Goal: Book appointment/travel/reservation

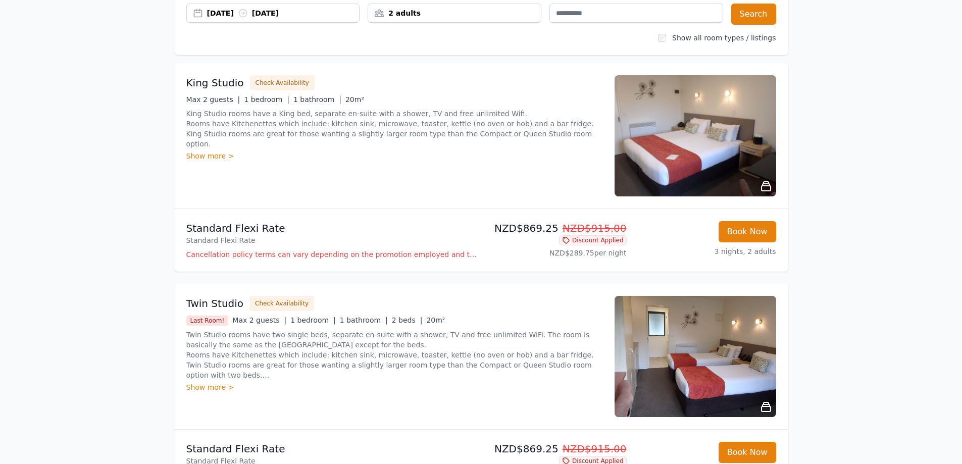
scroll to position [101, 0]
click at [738, 228] on button "Book Now" at bounding box center [748, 232] width 58 height 21
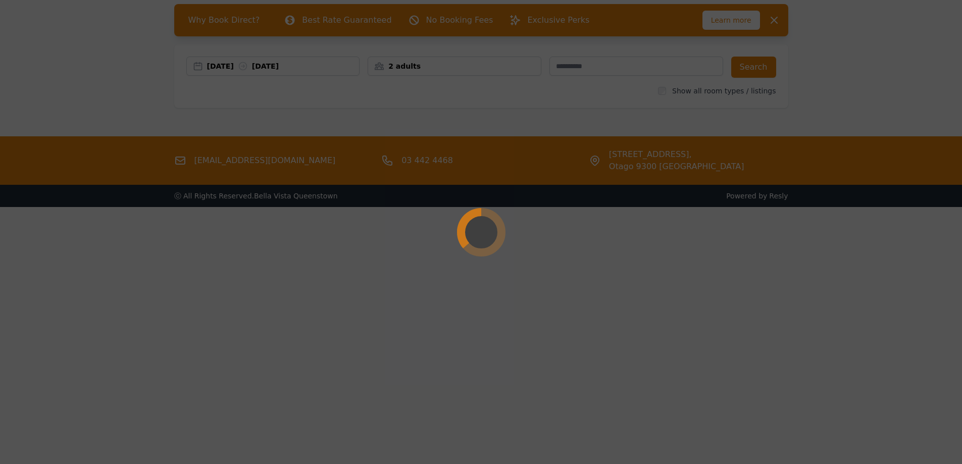
scroll to position [49, 0]
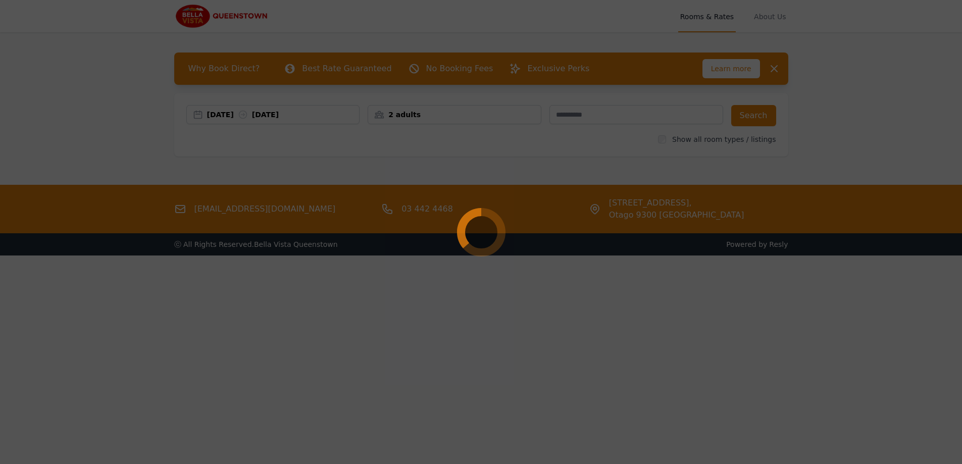
select select "**"
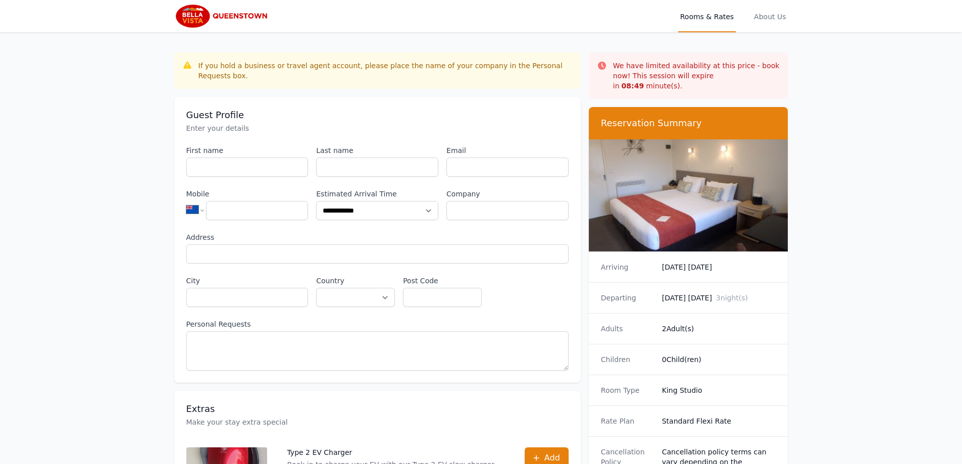
scroll to position [49, 0]
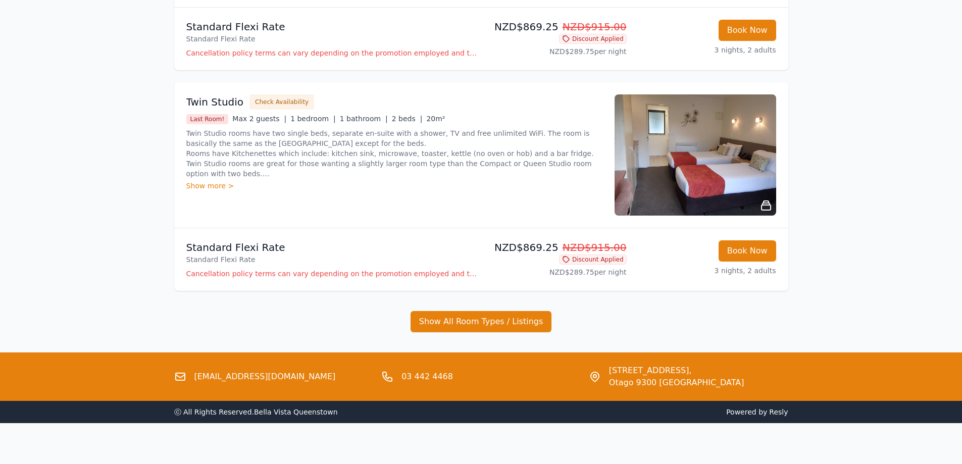
scroll to position [311, 0]
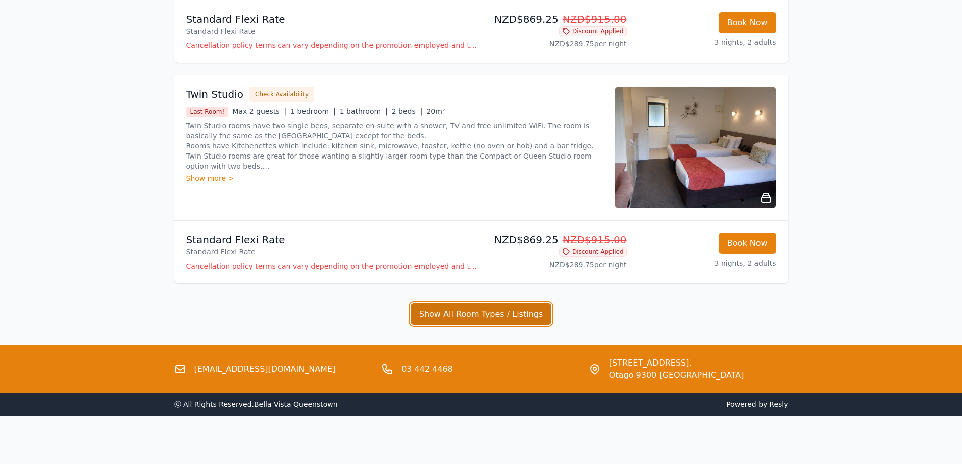
click at [493, 315] on button "Show All Room Types / Listings" at bounding box center [481, 314] width 141 height 21
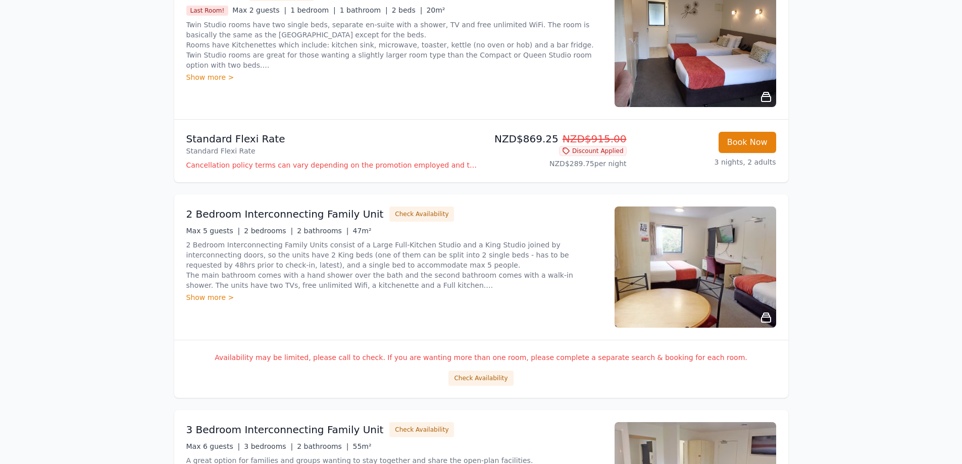
scroll to position [462, 0]
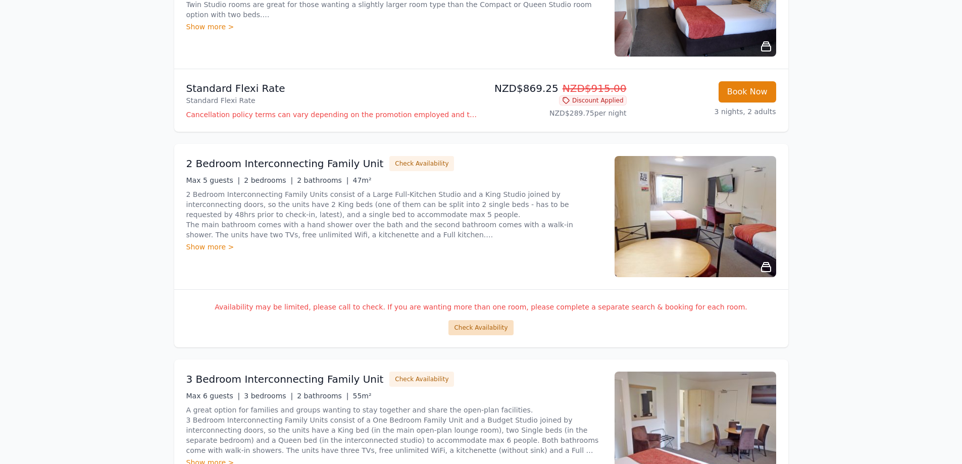
click at [494, 331] on button "Check Availability" at bounding box center [481, 327] width 65 height 15
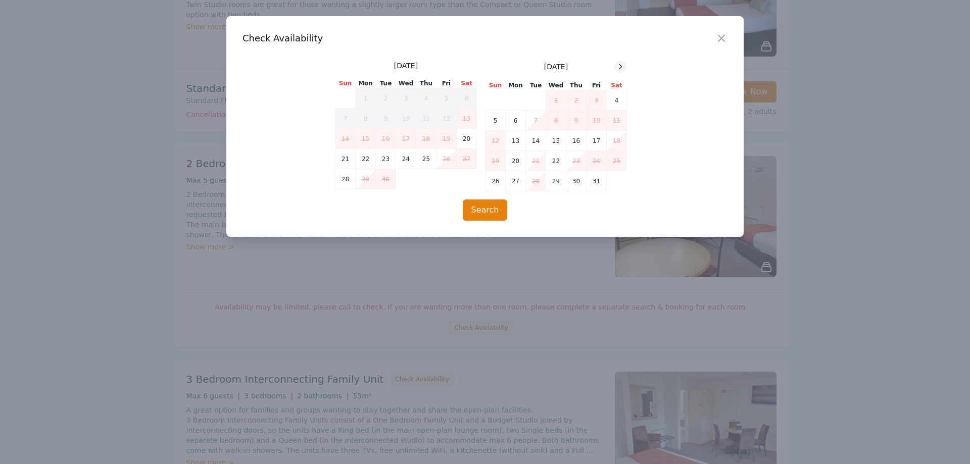
click at [619, 67] on icon at bounding box center [620, 67] width 8 height 8
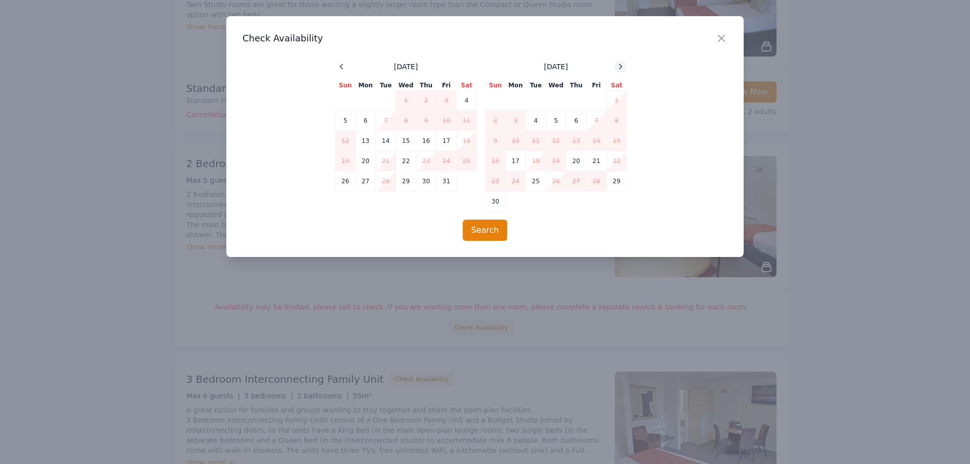
click at [619, 67] on icon at bounding box center [620, 67] width 8 height 8
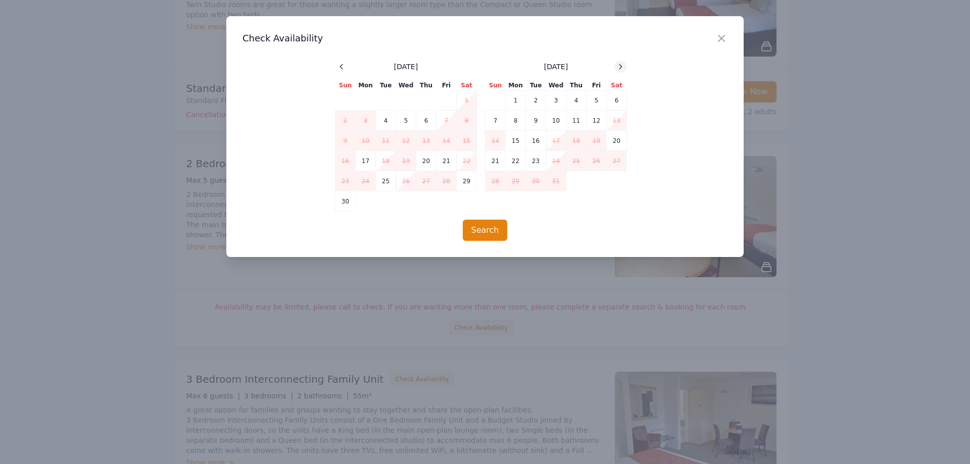
click at [619, 67] on icon at bounding box center [620, 67] width 8 height 8
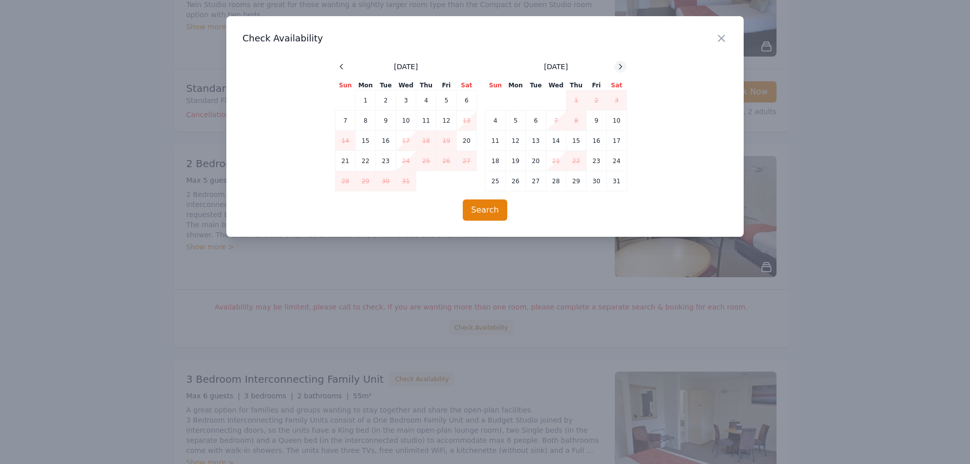
click at [619, 67] on icon at bounding box center [620, 67] width 8 height 8
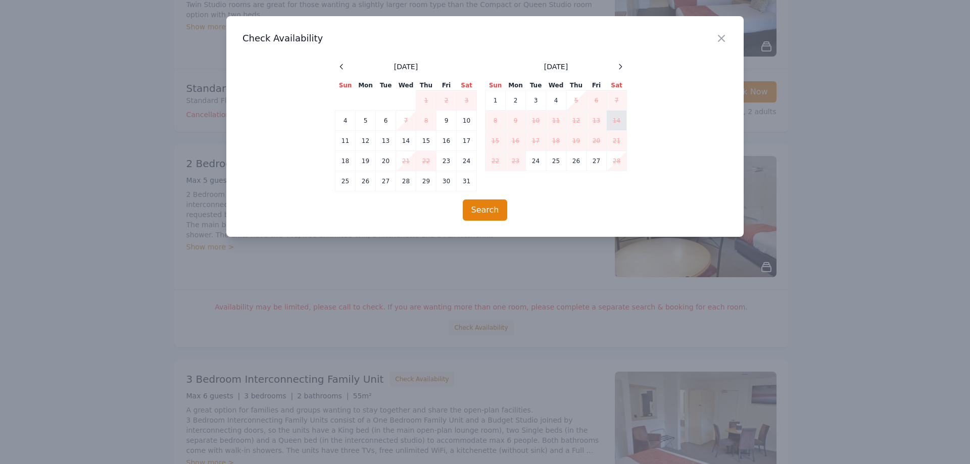
click at [612, 121] on td "14" at bounding box center [617, 121] width 20 height 20
click at [541, 139] on td "17" at bounding box center [536, 141] width 20 height 20
click at [717, 42] on icon "button" at bounding box center [721, 38] width 12 height 12
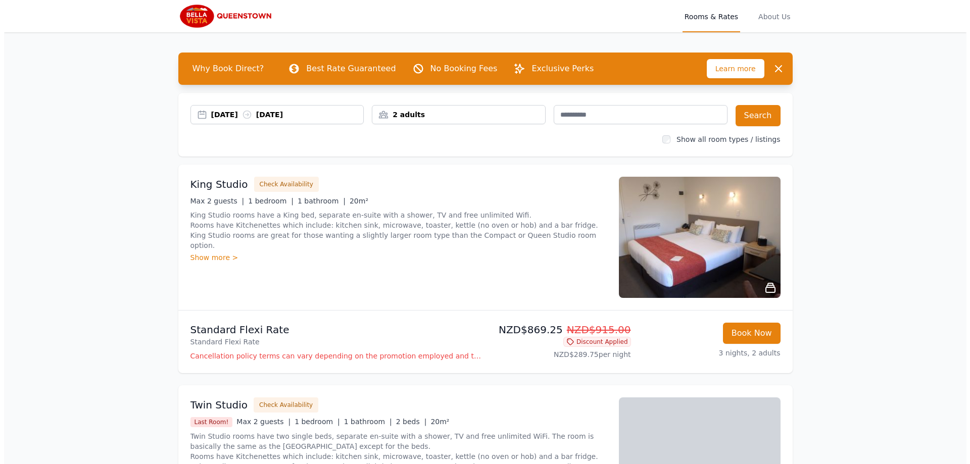
scroll to position [51, 0]
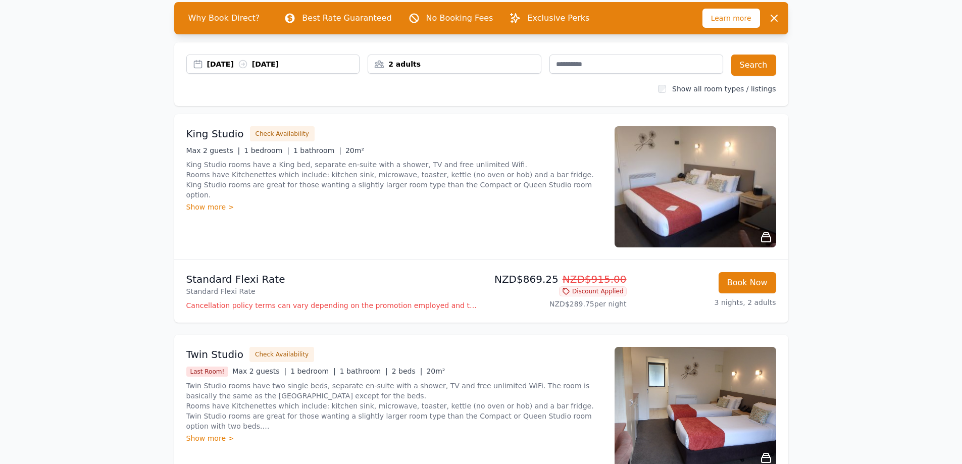
click at [372, 307] on p "Cancellation policy terms can vary depending on the promotion employed and the …" at bounding box center [331, 306] width 291 height 10
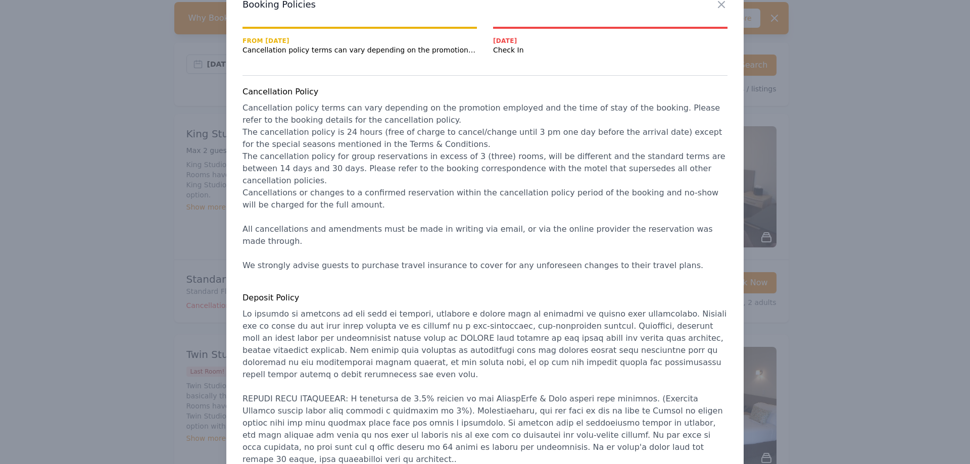
scroll to position [80, 0]
